Goal: Check status: Check status

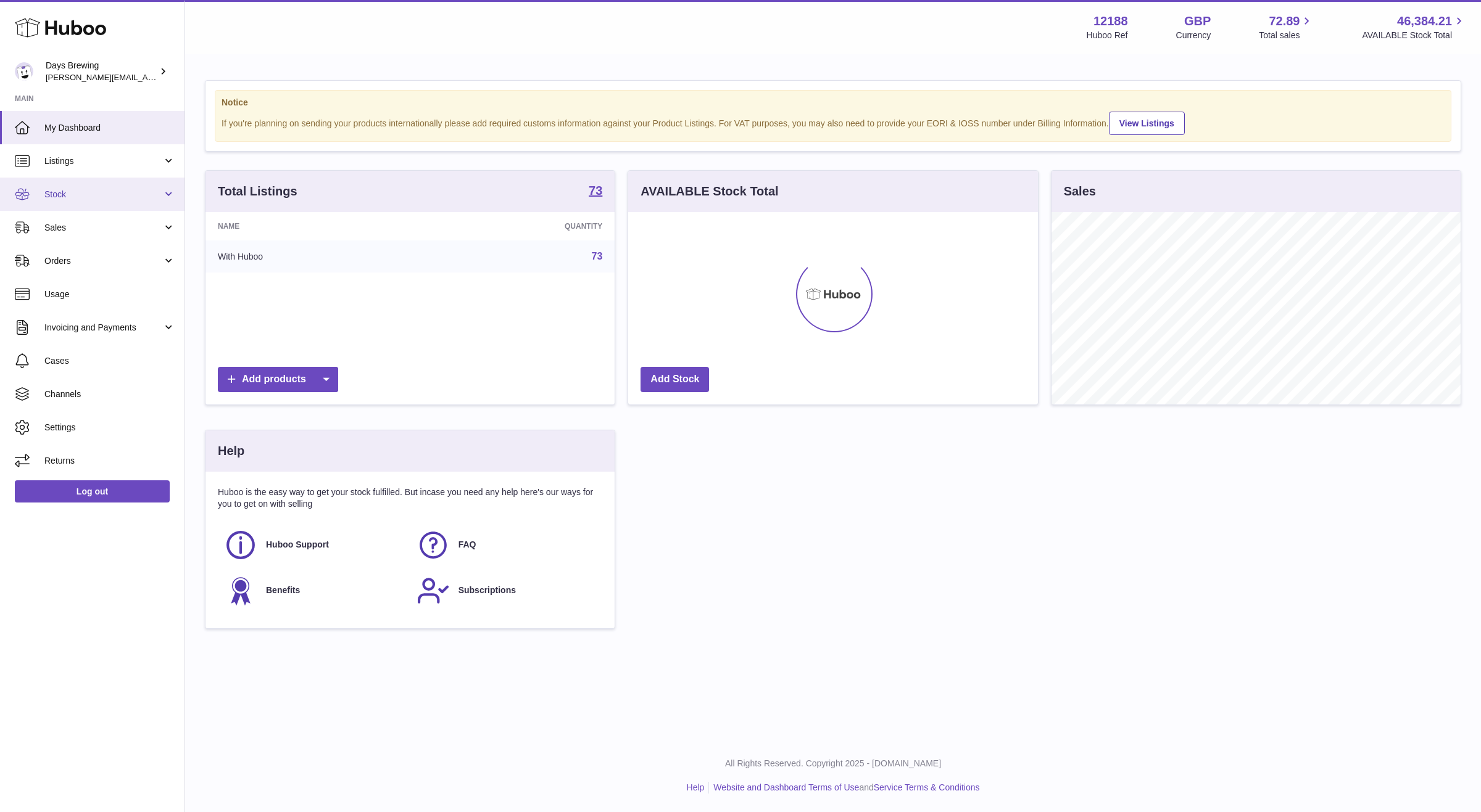
scroll to position [192, 409]
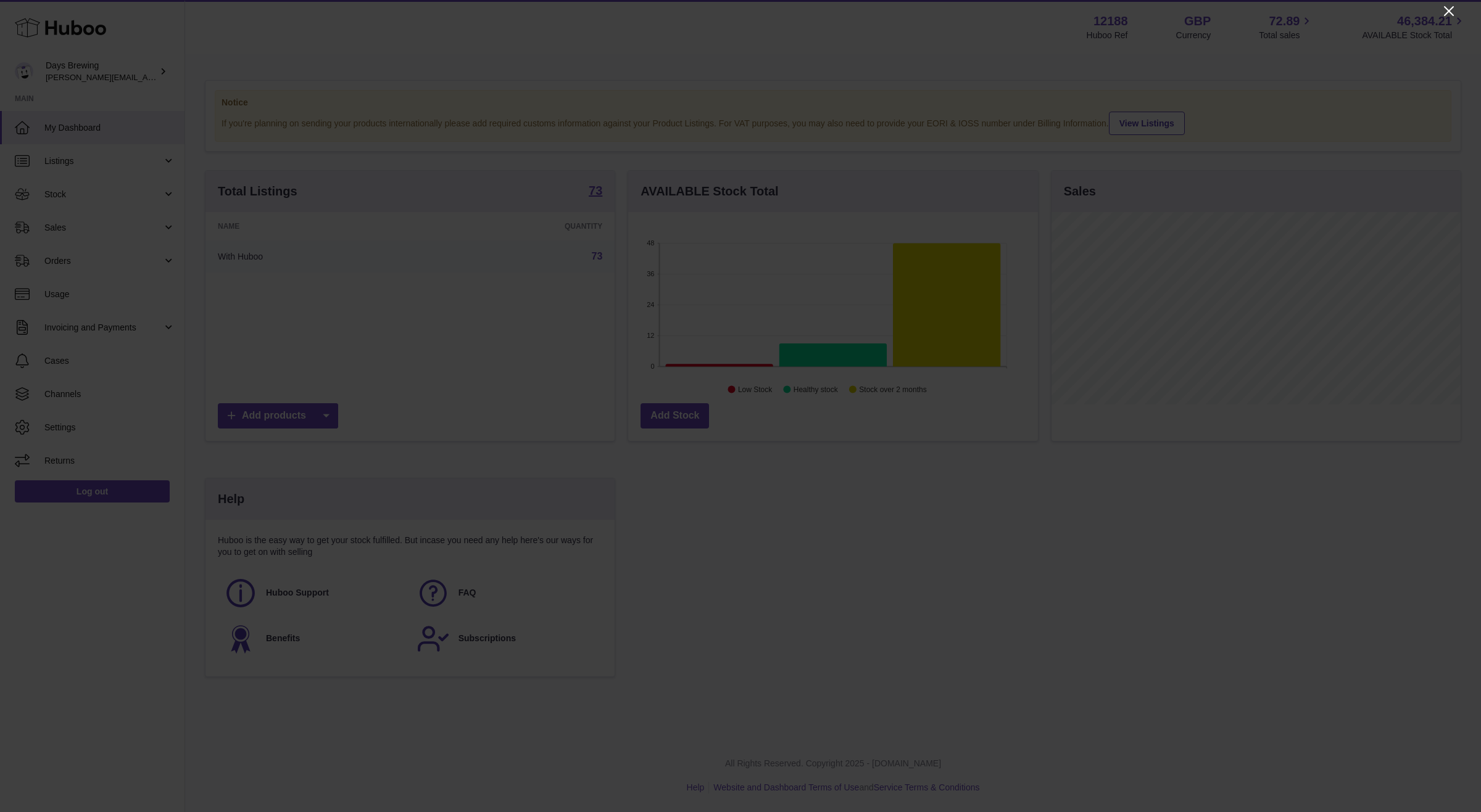
click at [1441, 8] on icon "Close" at bounding box center [1448, 10] width 15 height 15
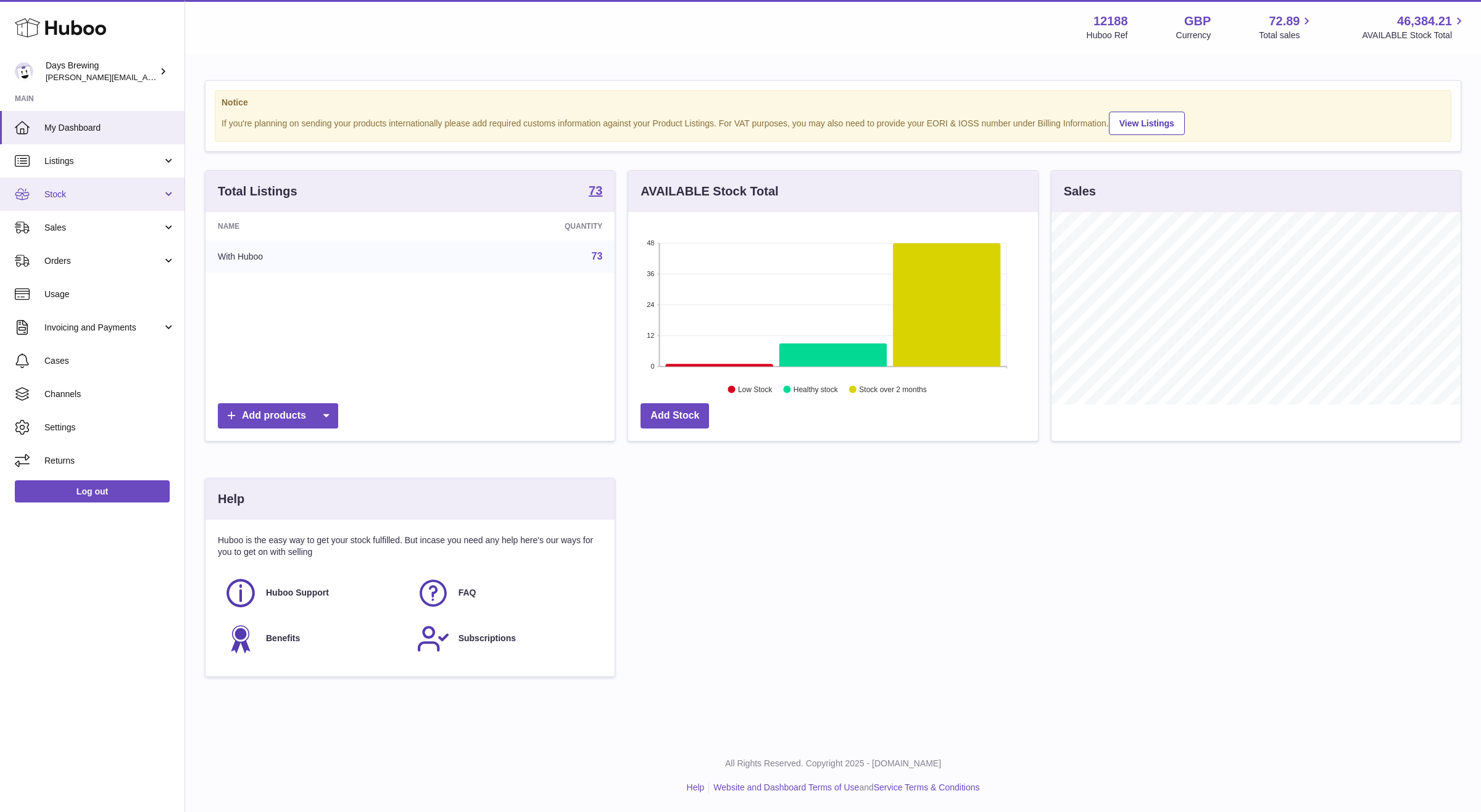
click at [78, 193] on span "Stock" at bounding box center [103, 195] width 118 height 12
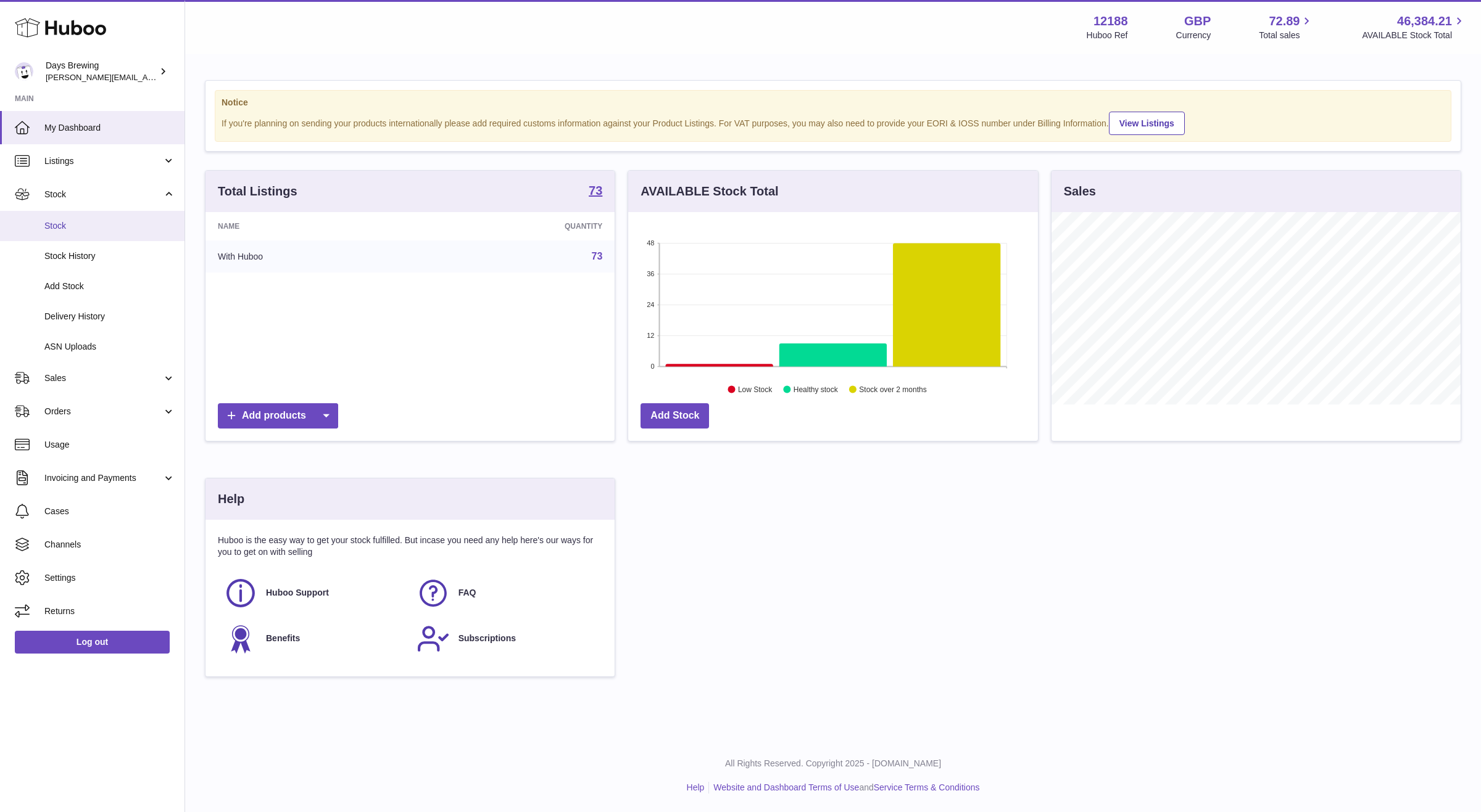
click at [70, 222] on span "Stock" at bounding box center [110, 226] width 131 height 12
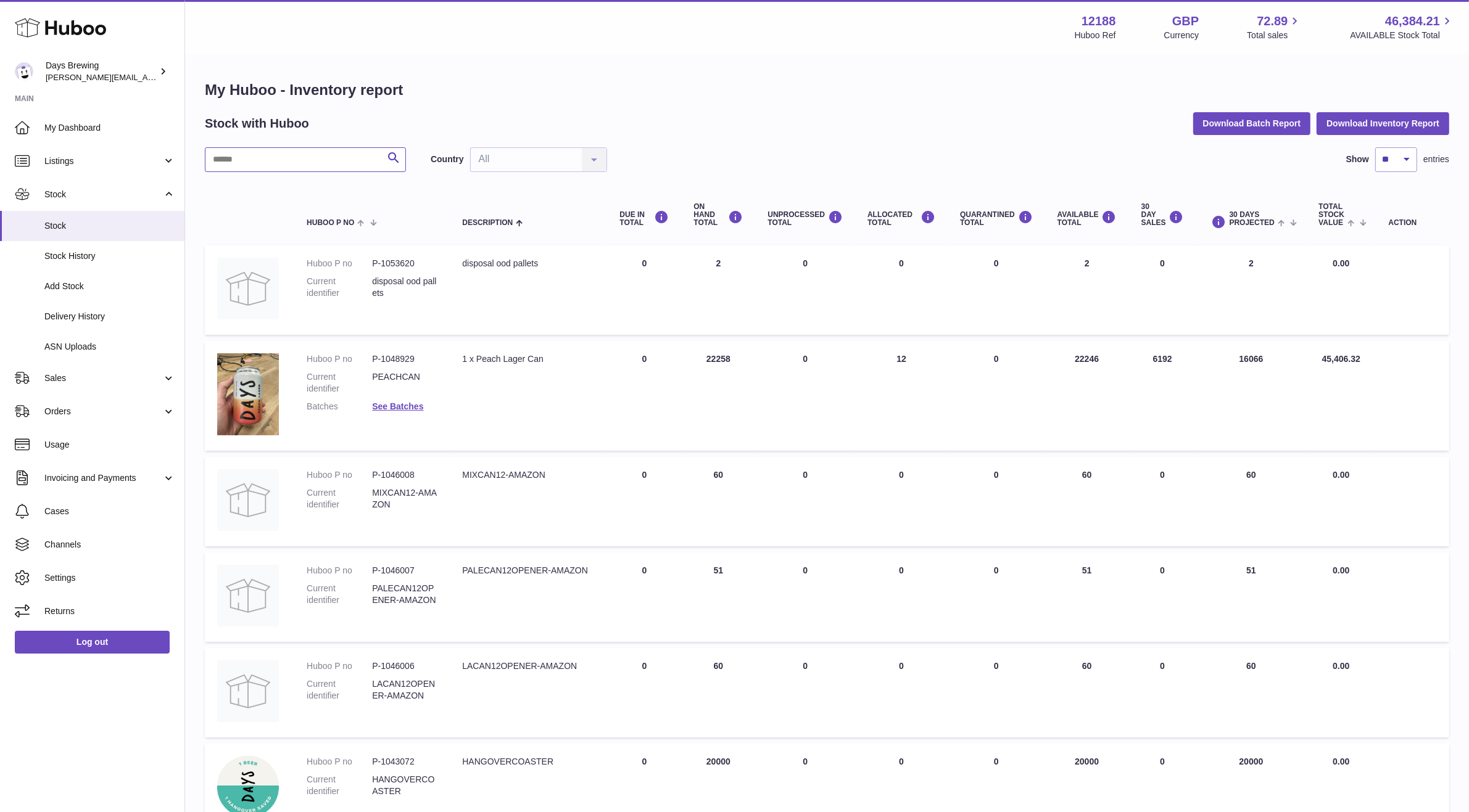
click at [297, 164] on input "text" at bounding box center [305, 160] width 201 height 25
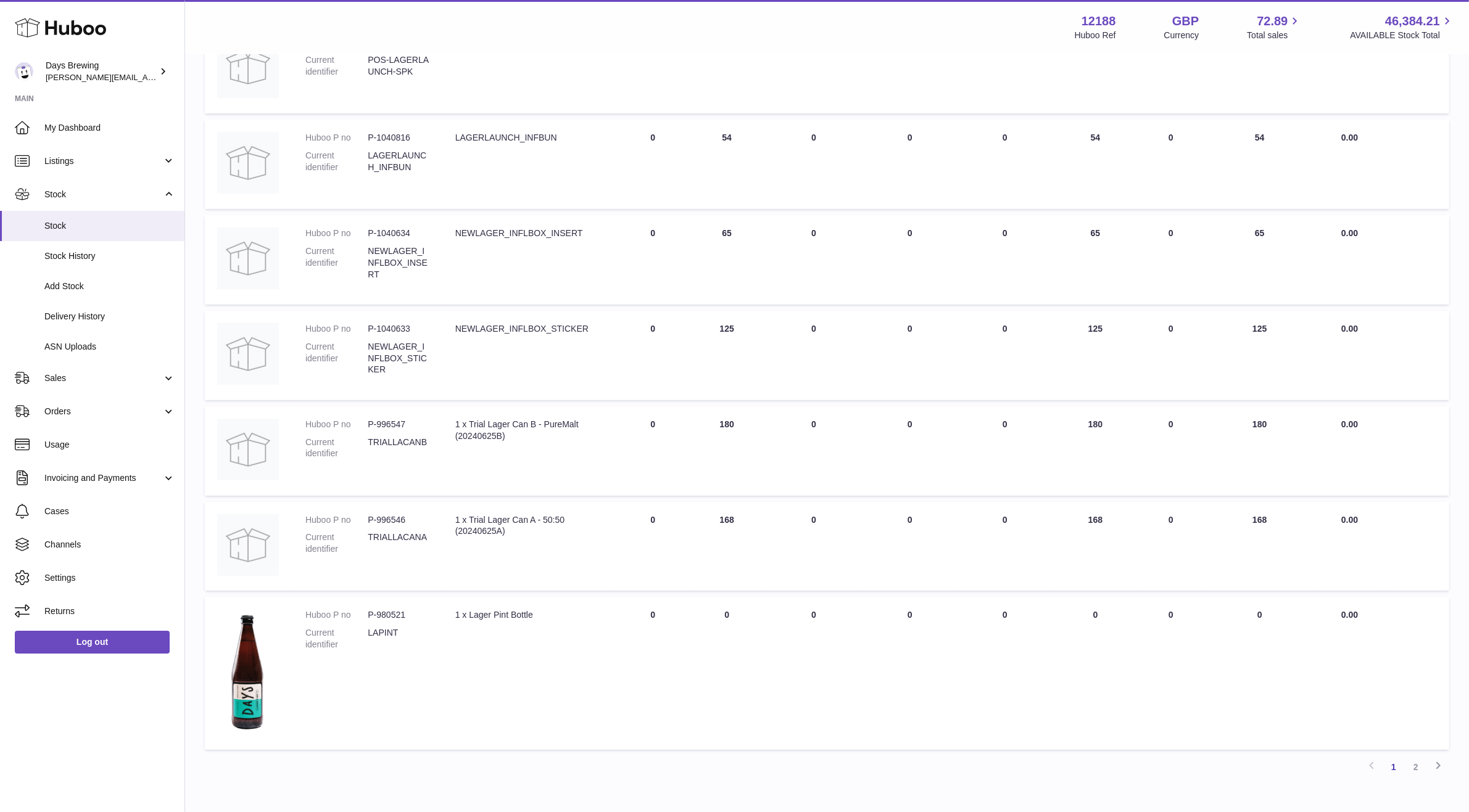
scroll to position [602, 0]
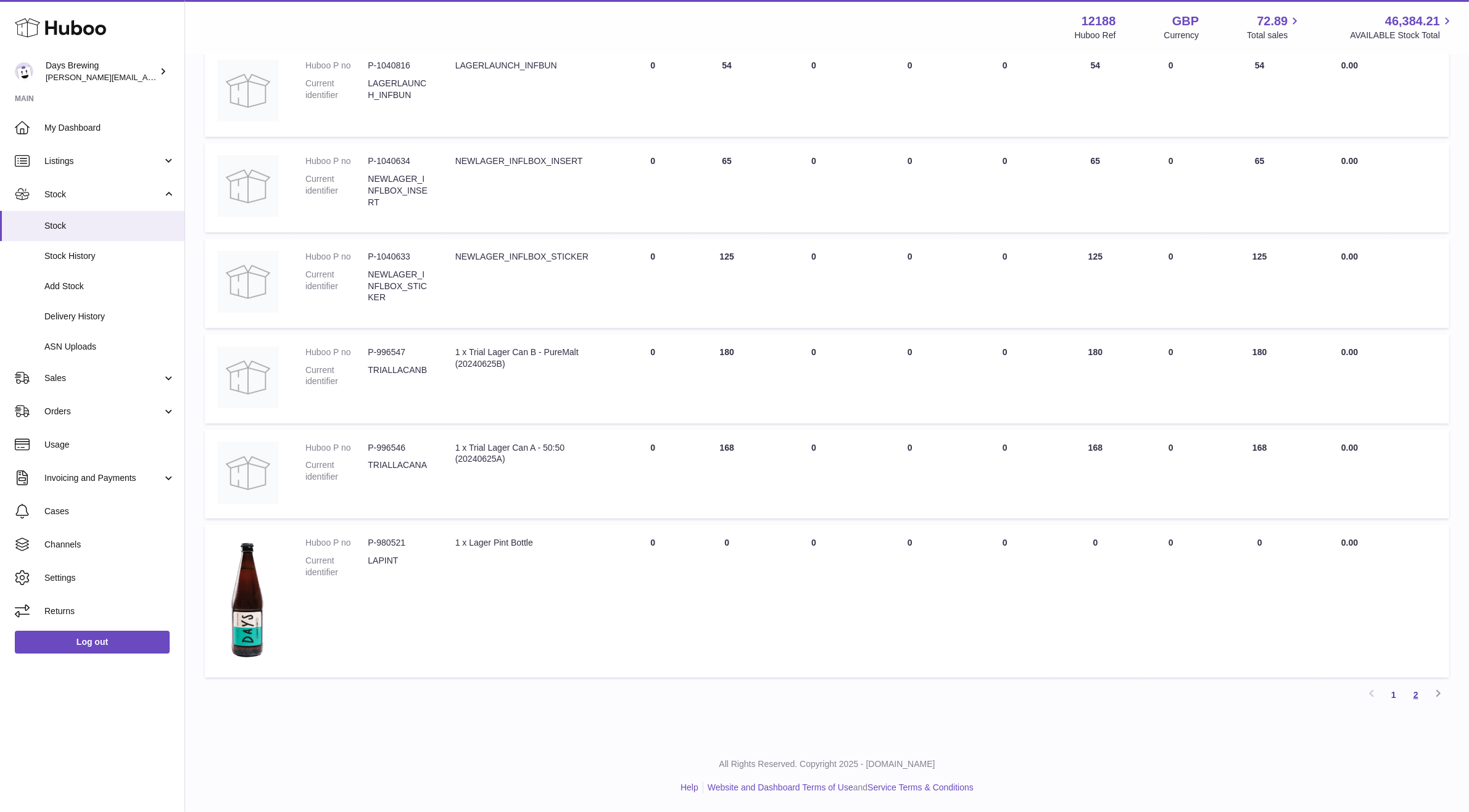
click at [1417, 700] on link "2" at bounding box center [1417, 695] width 22 height 22
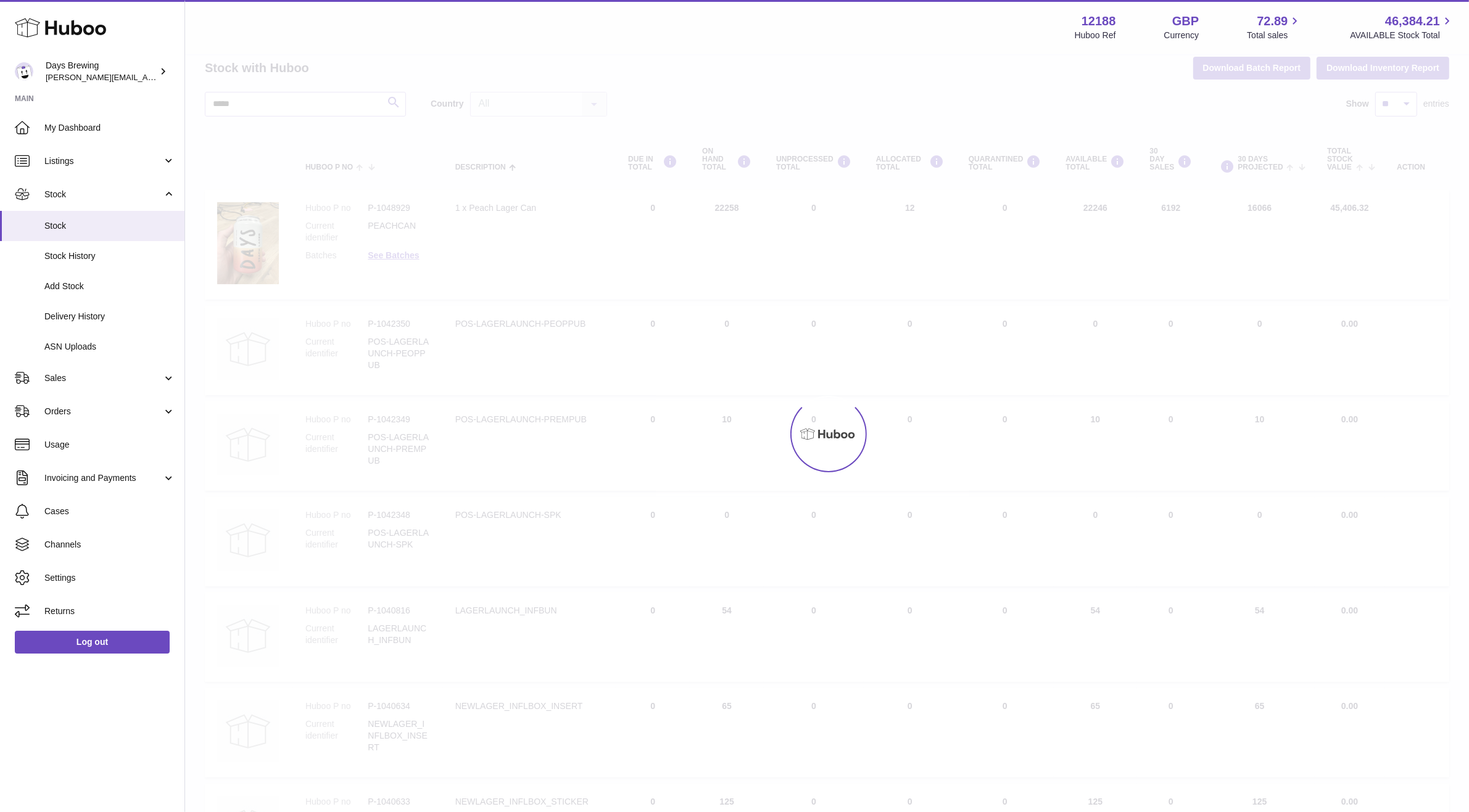
scroll to position [47, 0]
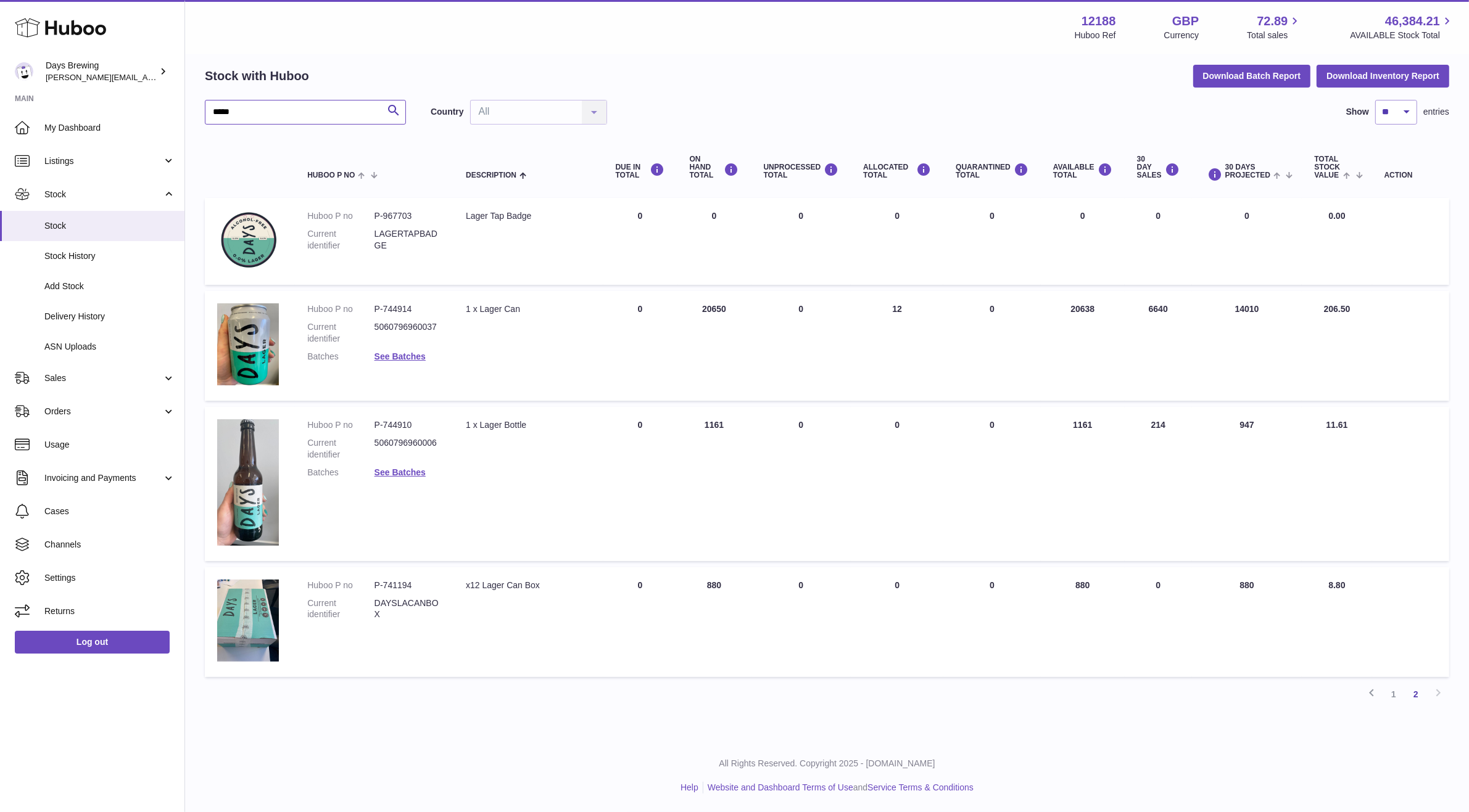
drag, startPoint x: 268, startPoint y: 115, endPoint x: 196, endPoint y: 113, distance: 72.0
click at [196, 113] on div "My Huboo - Inventory report Stock with Huboo Download Batch Report Download Inv…" at bounding box center [827, 373] width 1284 height 731
type input "****"
